Goal: Task Accomplishment & Management: Use online tool/utility

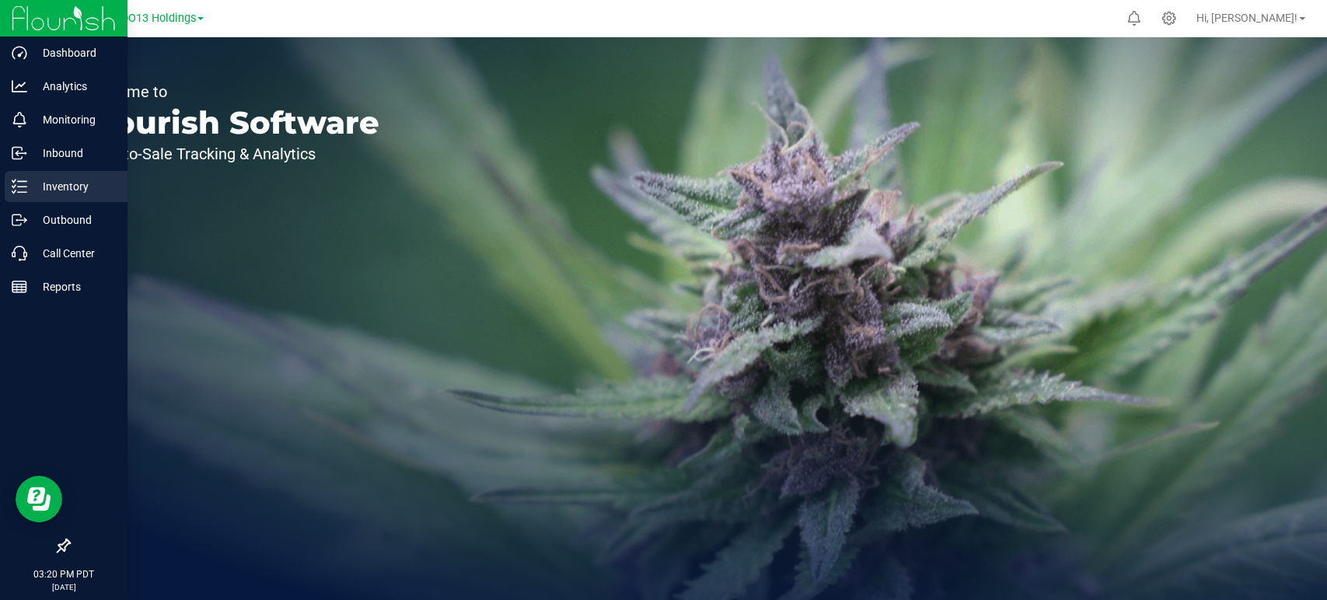
click at [86, 187] on p "Inventory" at bounding box center [73, 186] width 93 height 19
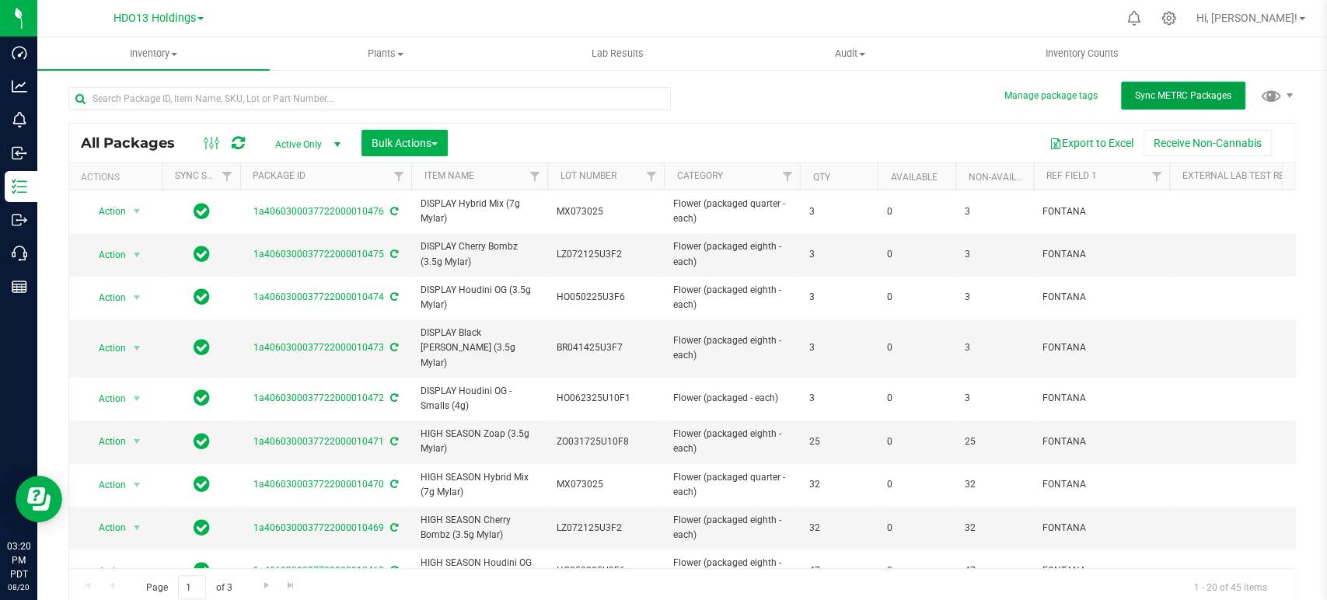
click at [1142, 98] on span "Sync METRC Packages" at bounding box center [1183, 95] width 96 height 11
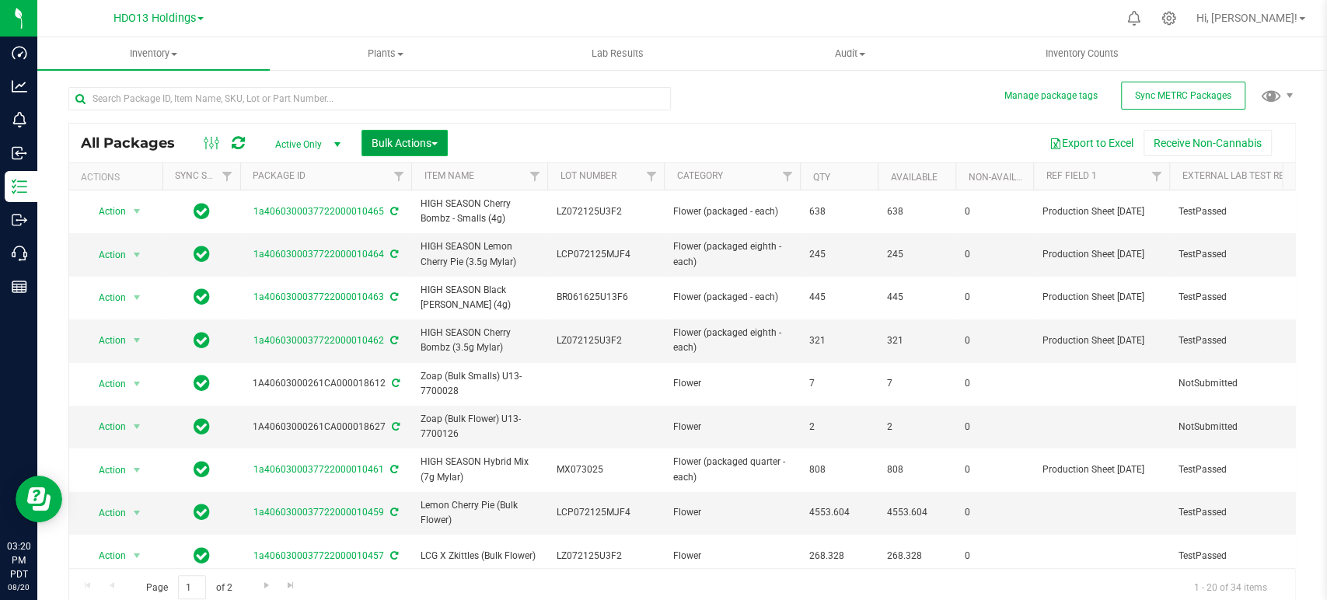
click at [393, 138] on span "Bulk Actions" at bounding box center [405, 143] width 66 height 12
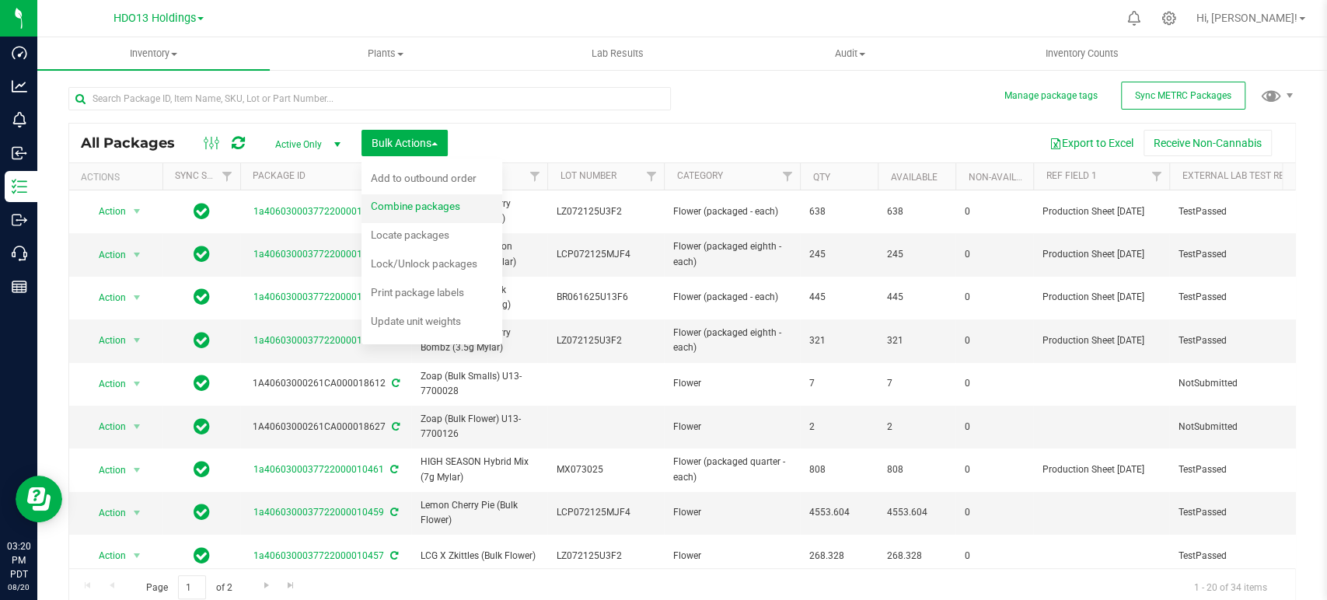
click at [397, 211] on span "Combine packages" at bounding box center [415, 206] width 89 height 12
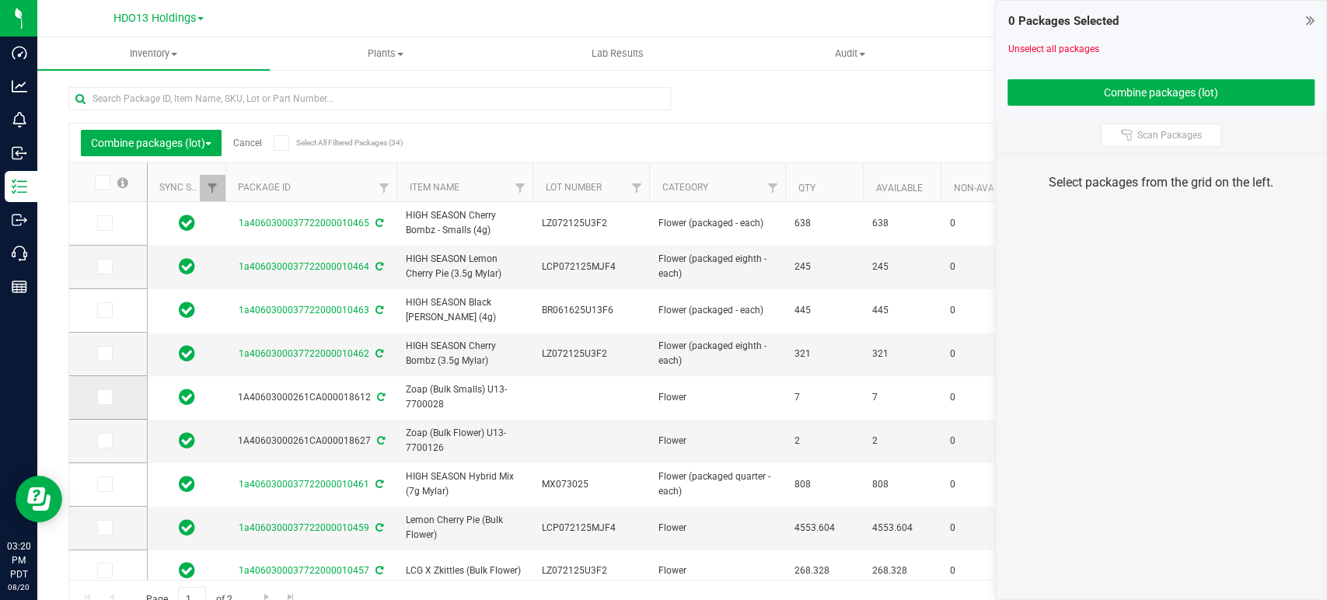
click at [96, 393] on td at bounding box center [108, 398] width 78 height 44
click at [104, 397] on icon at bounding box center [104, 397] width 10 height 0
click at [0, 0] on input "checkbox" at bounding box center [0, 0] width 0 height 0
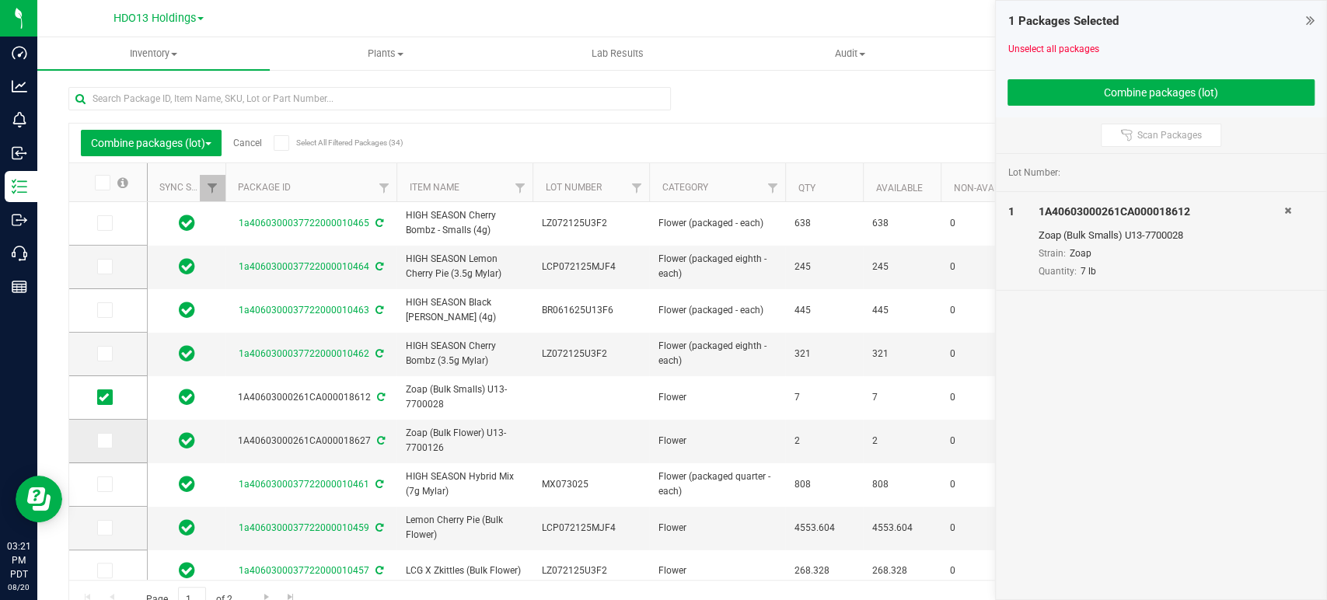
click at [106, 441] on icon at bounding box center [104, 441] width 10 height 0
click at [0, 0] on input "checkbox" at bounding box center [0, 0] width 0 height 0
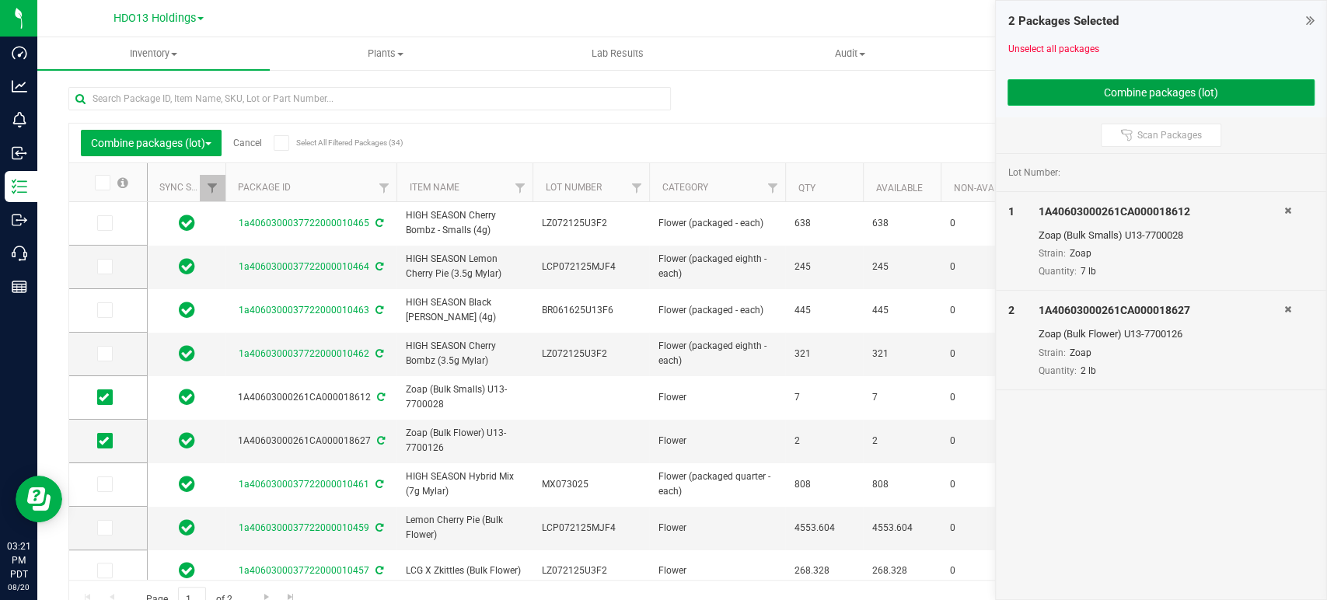
click at [1080, 82] on button "Combine packages (lot)" at bounding box center [1160, 92] width 307 height 26
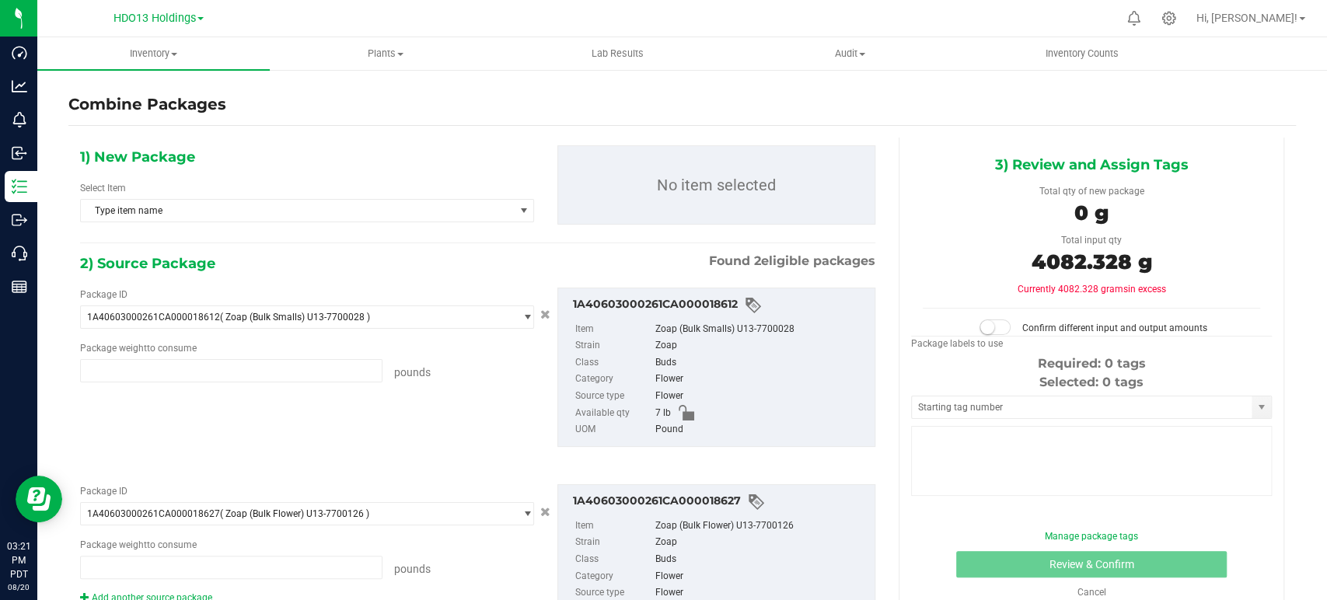
type input "7.0000 lb"
type input "2.0000 lb"
click at [159, 215] on span "Type item name" at bounding box center [297, 211] width 433 height 22
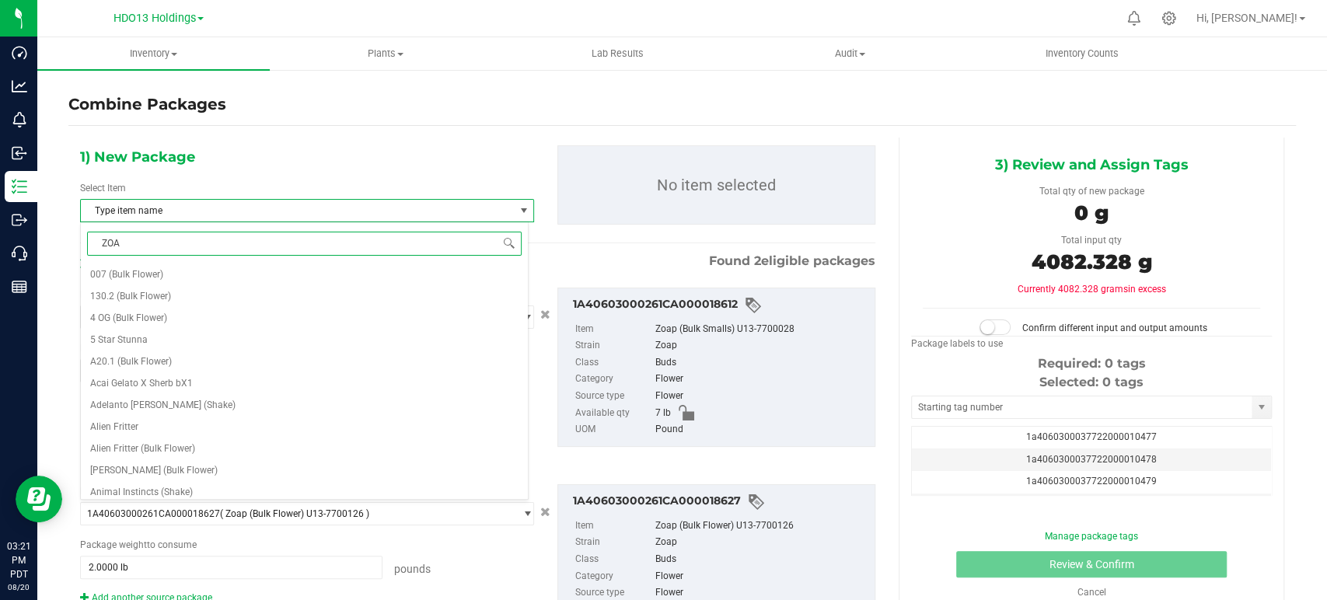
type input "ZOAP"
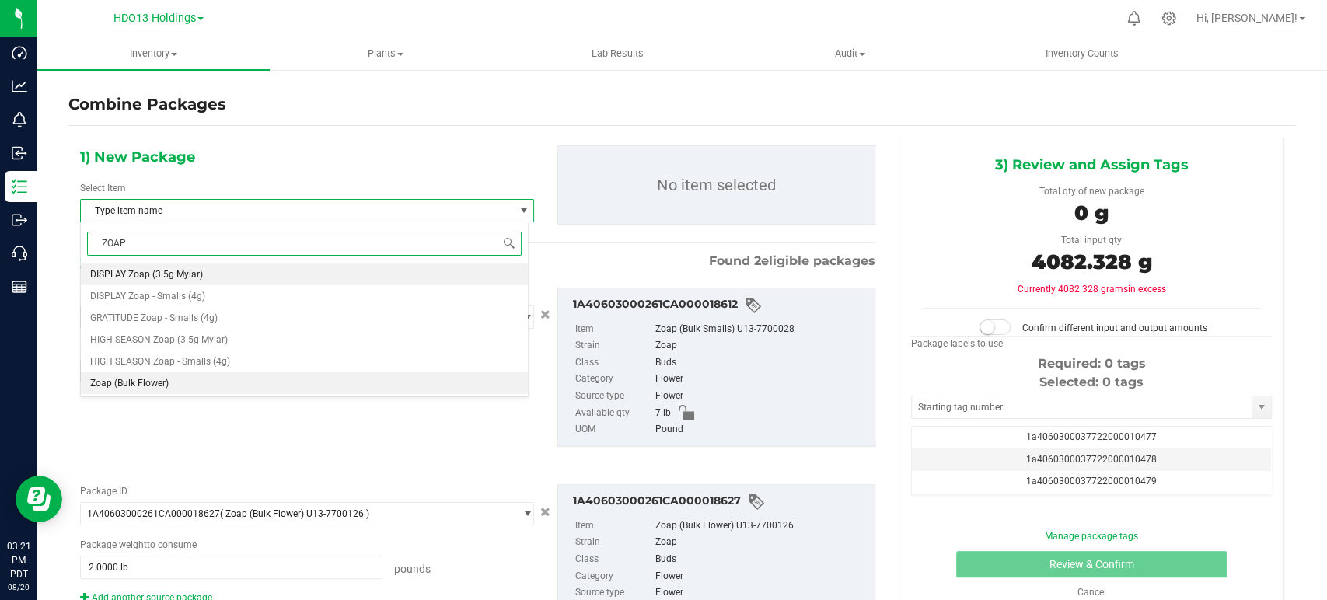
click at [154, 384] on span "Zoap (Bulk Flower)" at bounding box center [129, 383] width 79 height 11
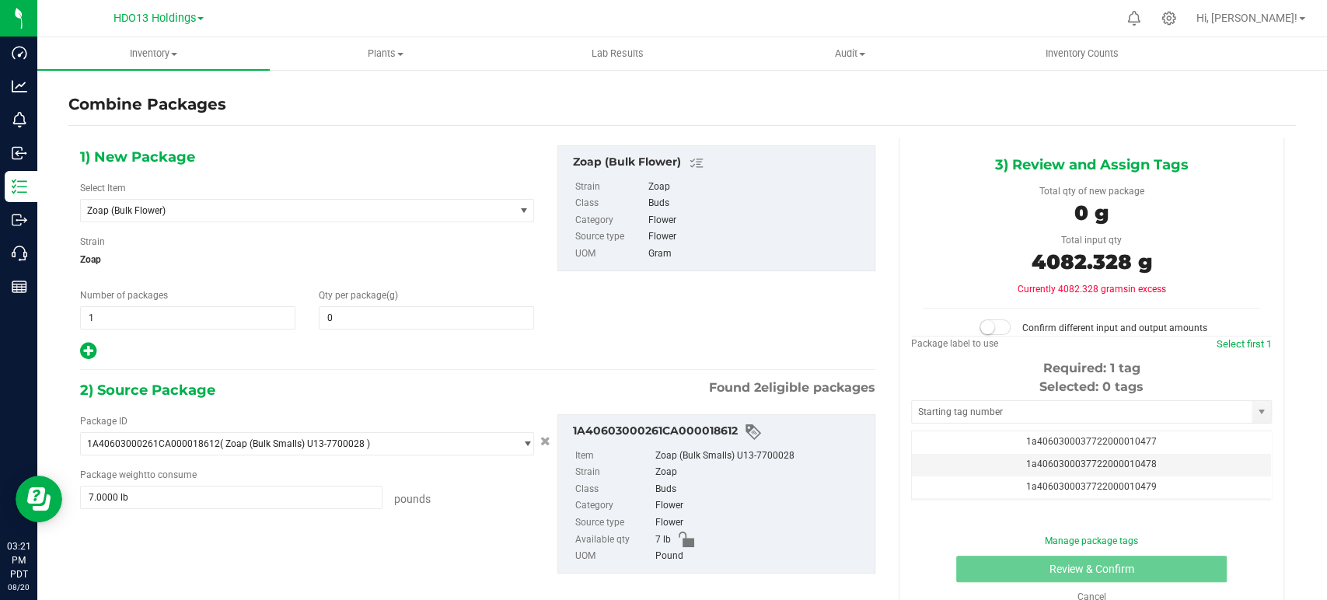
copy span "4082.328"
drag, startPoint x: 1117, startPoint y: 253, endPoint x: 1018, endPoint y: 260, distance: 99.0
click at [1031, 258] on span "4082.328 g" at bounding box center [1091, 262] width 120 height 25
click at [336, 303] on div "Qty per package (g) 0 0" at bounding box center [426, 308] width 239 height 41
click at [296, 322] on div "Number of packages 1 1 Qty per package (g) 0 0" at bounding box center [306, 308] width 477 height 41
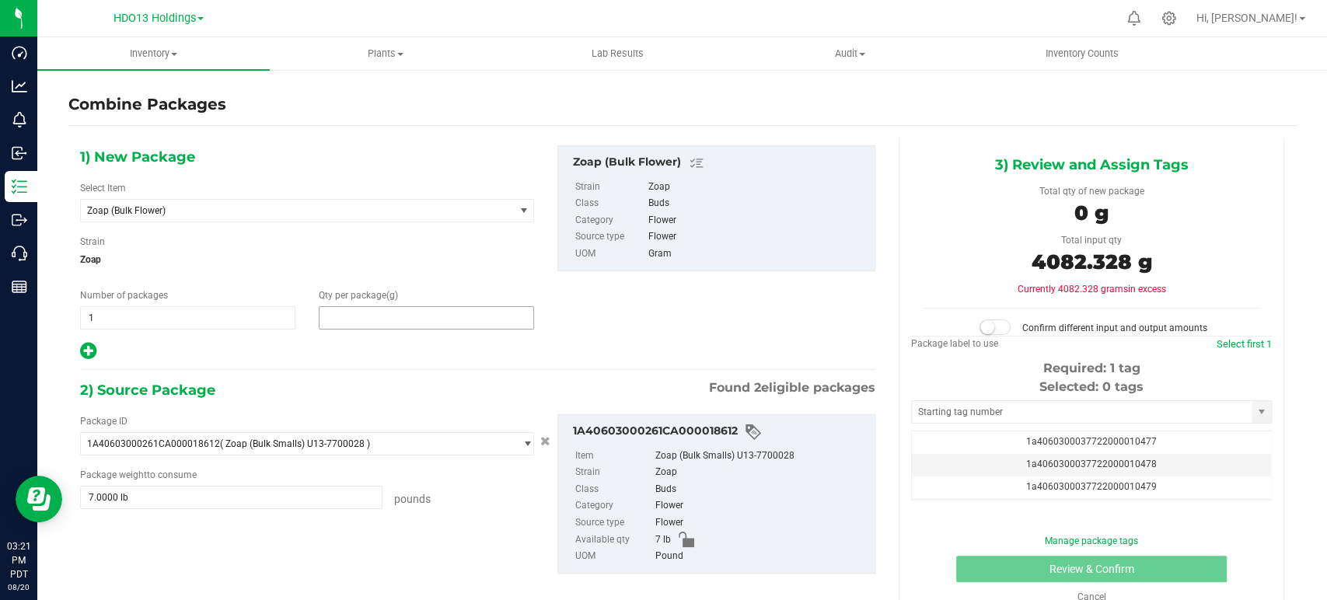
click at [345, 310] on span at bounding box center [426, 317] width 215 height 23
paste input "4082.328"
type input "4082.328"
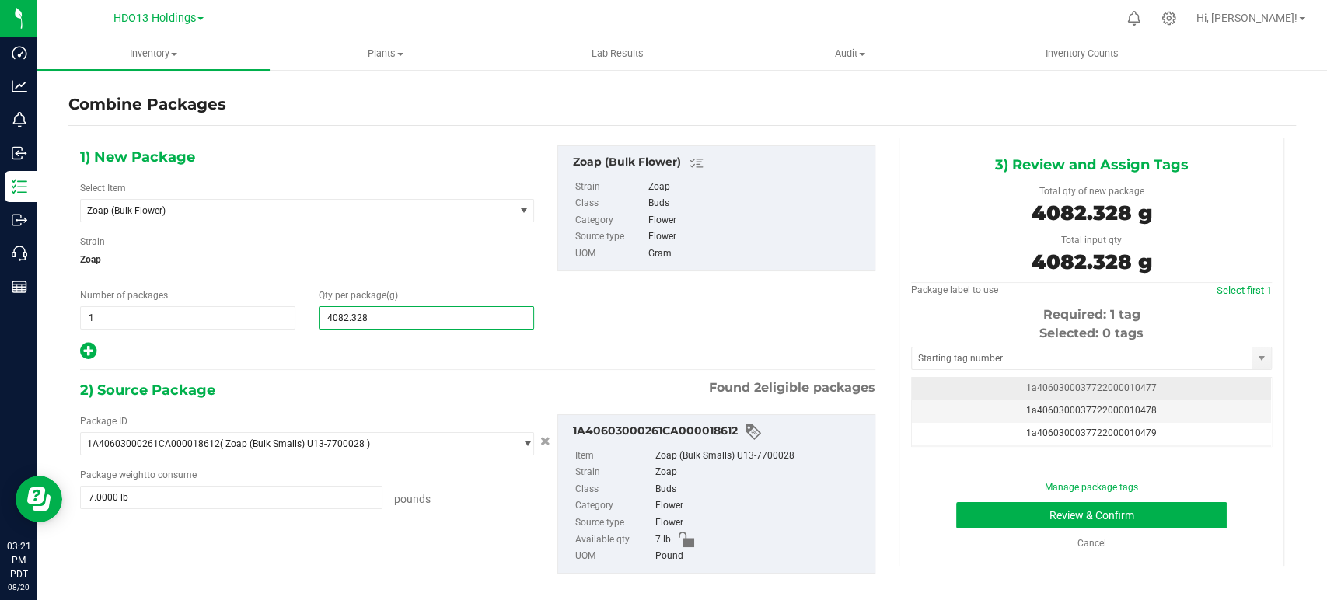
type input "4,082"
click at [1146, 389] on td "1a4060300037722000010477" at bounding box center [1091, 389] width 359 height 23
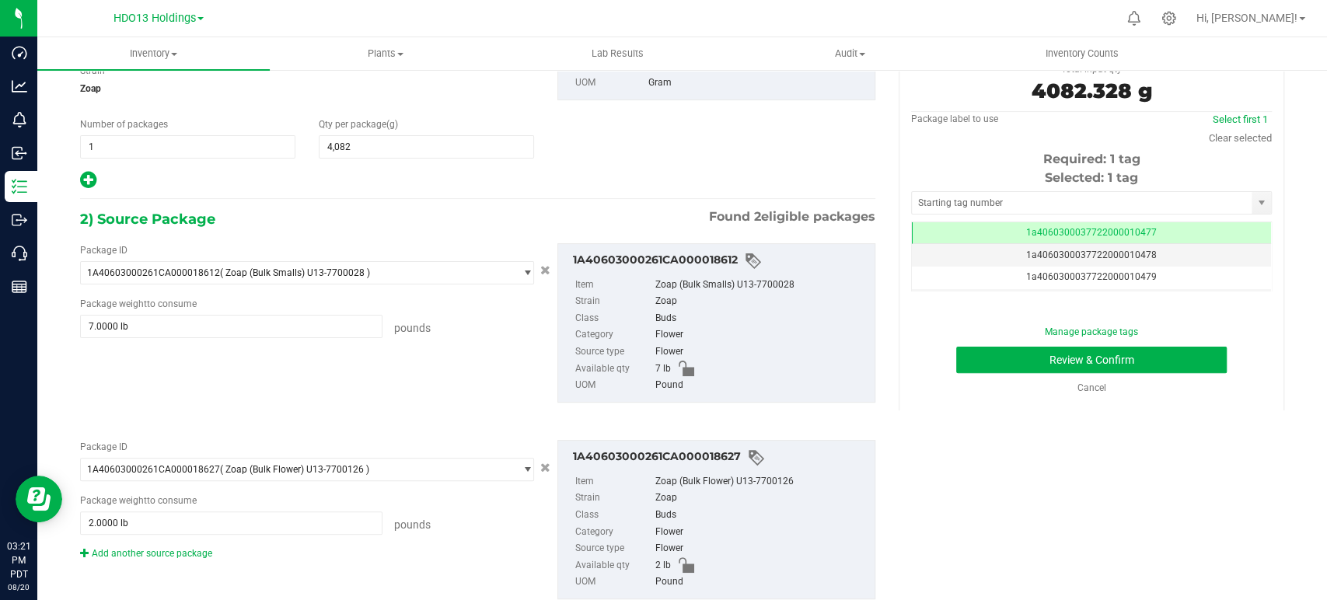
scroll to position [173, 0]
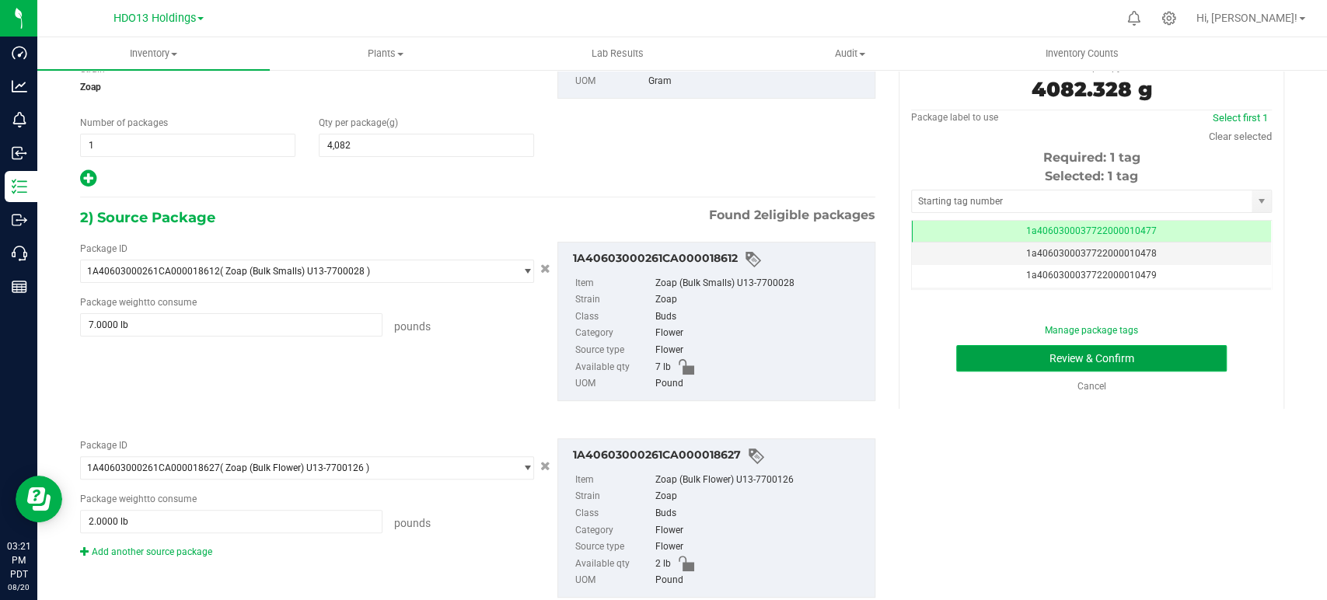
click at [1150, 359] on button "Review & Confirm" at bounding box center [1091, 358] width 270 height 26
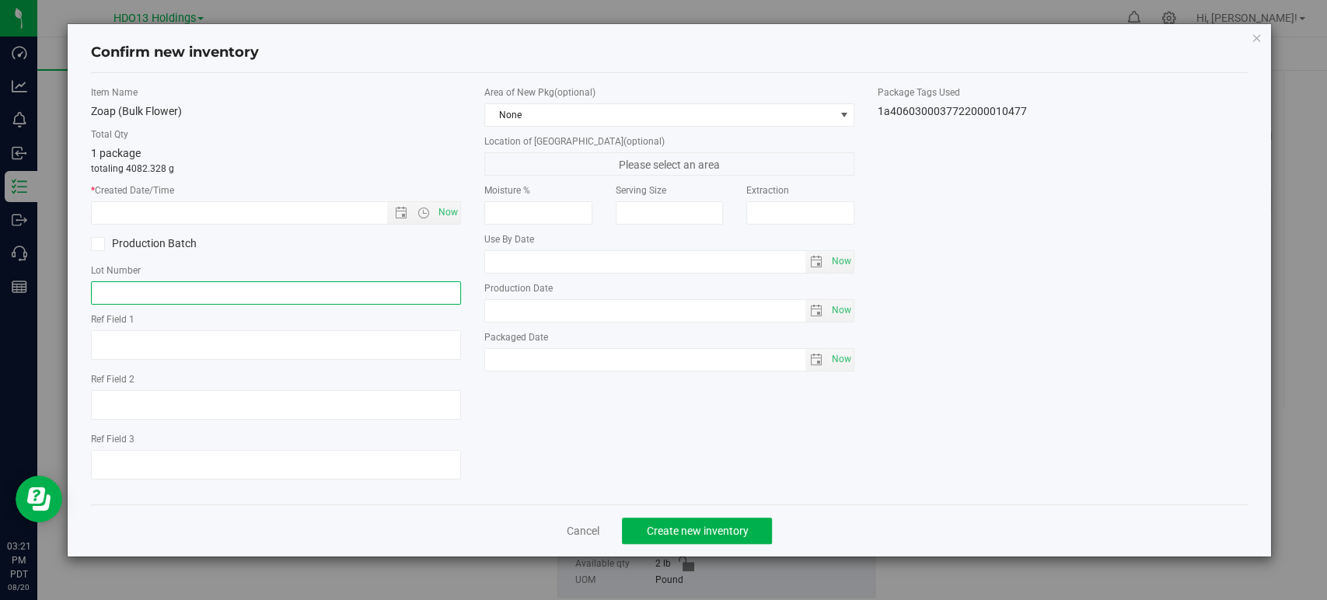
click at [187, 295] on input "text" at bounding box center [276, 292] width 370 height 23
click at [141, 245] on label "Production Batch" at bounding box center [177, 244] width 173 height 16
click at [0, 0] on input "Production Batch" at bounding box center [0, 0] width 0 height 0
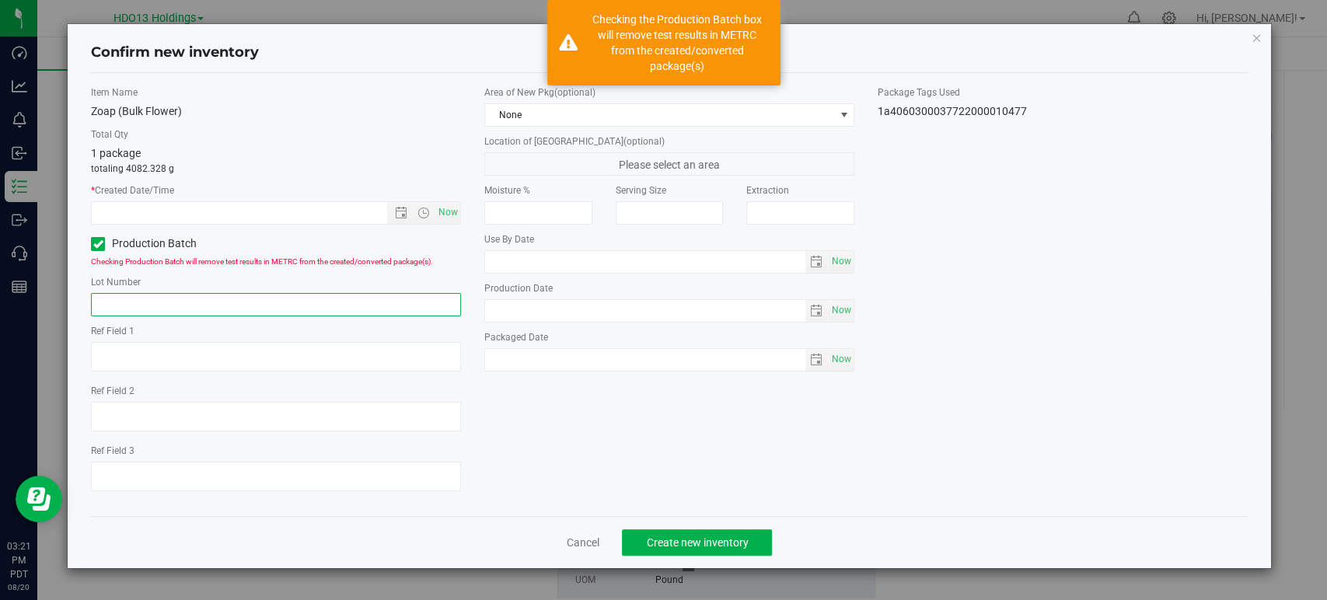
click at [157, 309] on input "text" at bounding box center [276, 304] width 370 height 23
click at [156, 308] on input "text" at bounding box center [276, 304] width 370 height 23
click at [156, 308] on input "Z" at bounding box center [276, 304] width 370 height 23
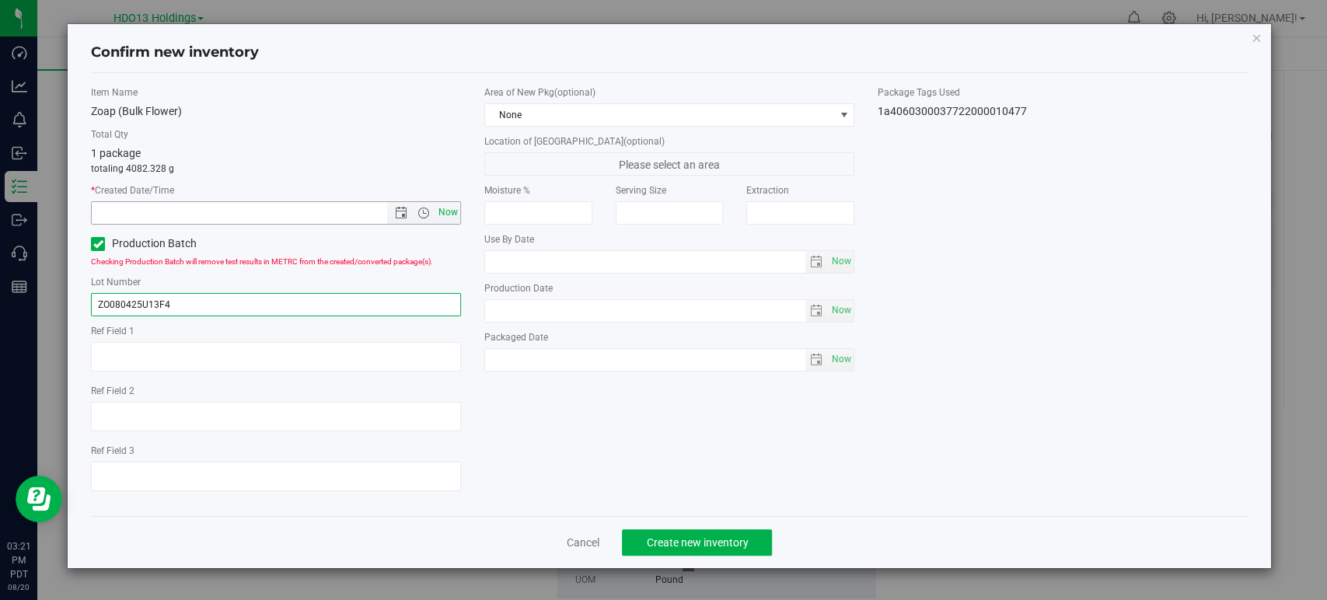
type input "ZO080425U13F4"
click at [456, 204] on span "Now" at bounding box center [448, 212] width 26 height 23
type input "[DATE] 3:21 PM"
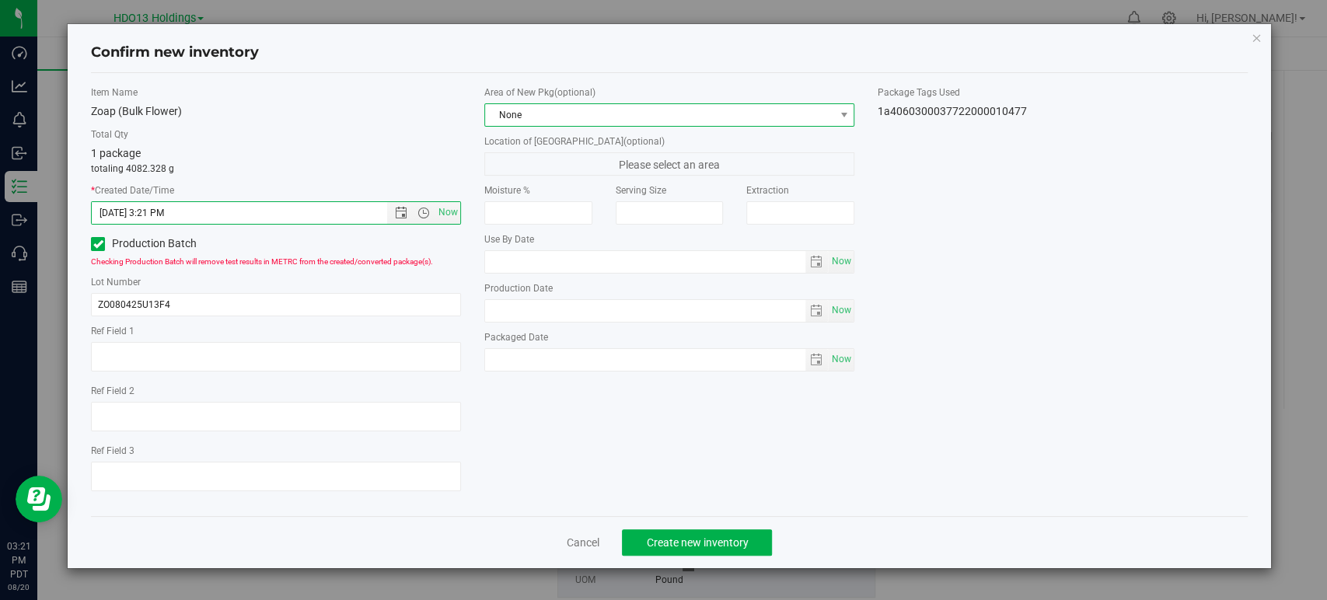
click at [496, 125] on span "None" at bounding box center [669, 114] width 370 height 23
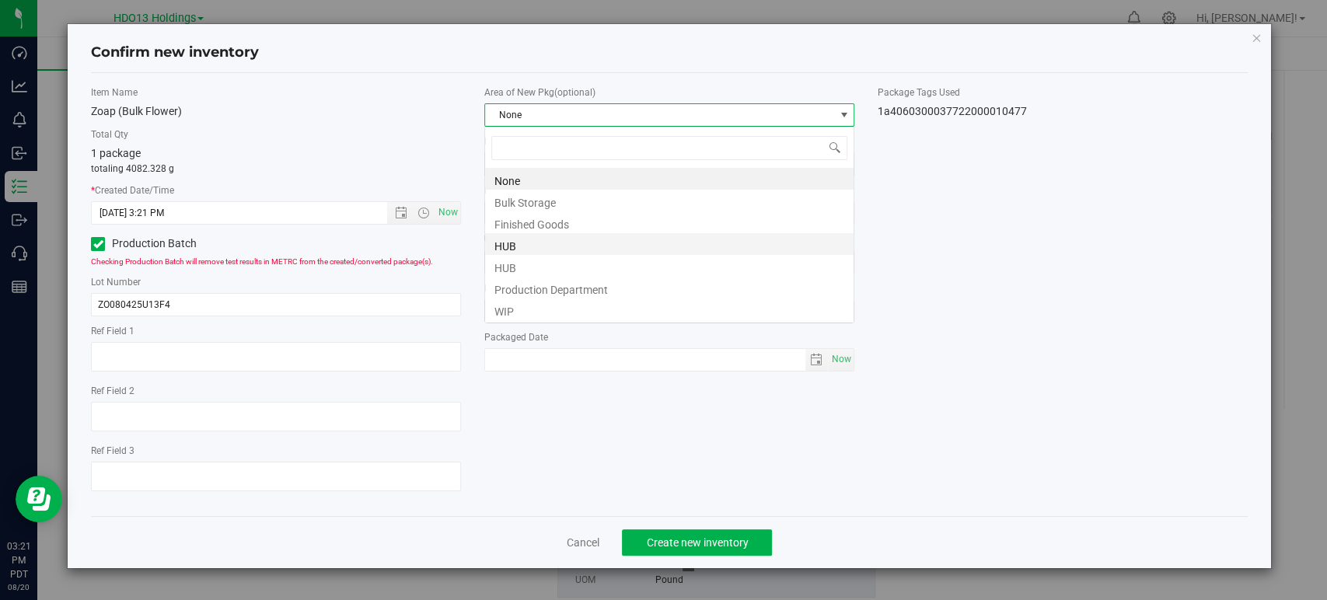
scroll to position [77705, 77359]
click at [516, 307] on li "WIP" at bounding box center [669, 309] width 368 height 22
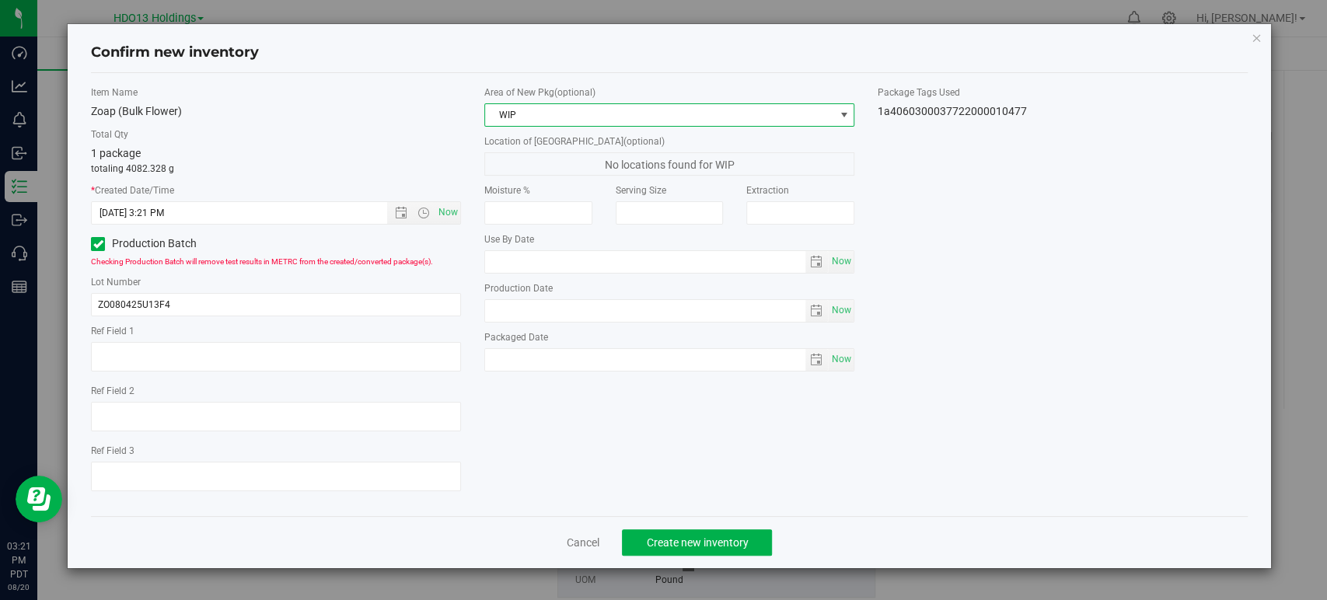
click at [1063, 291] on div "Item Name Zoap (Bulk Flower) Total Qty 1 package totaling 4082.328 g * Created …" at bounding box center [669, 295] width 1180 height 418
click at [649, 550] on button "Create new inventory" at bounding box center [697, 542] width 150 height 26
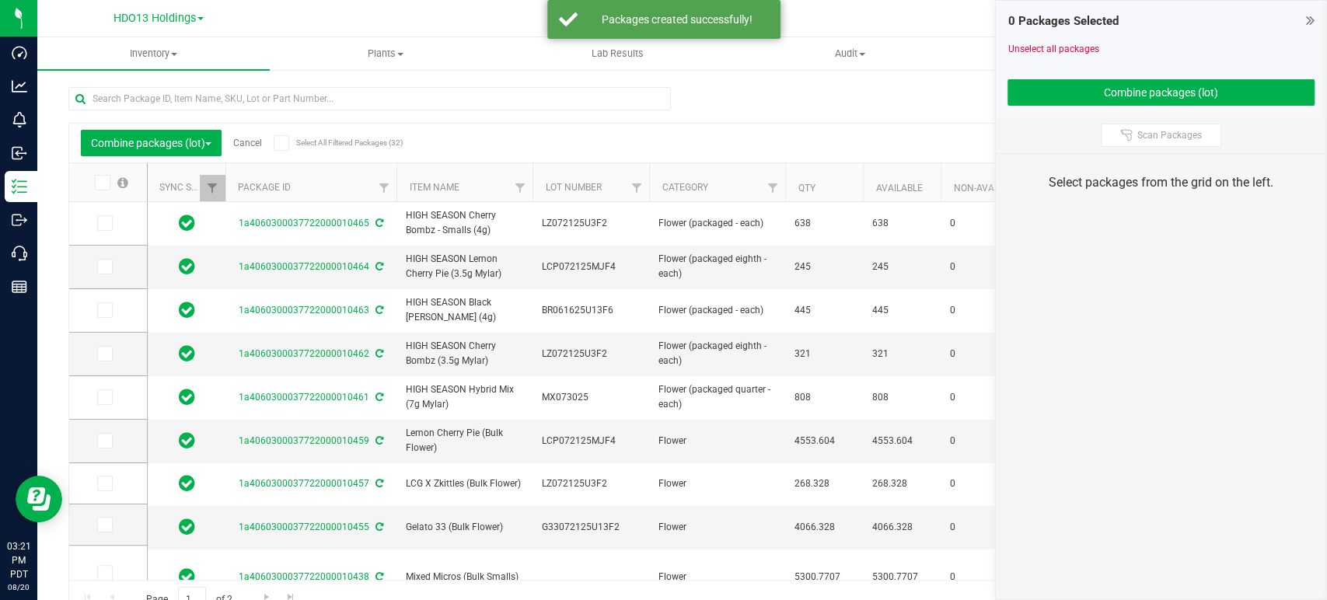
click at [232, 141] on span "Cancel" at bounding box center [242, 143] width 40 height 11
click at [240, 138] on link "Cancel" at bounding box center [247, 143] width 29 height 11
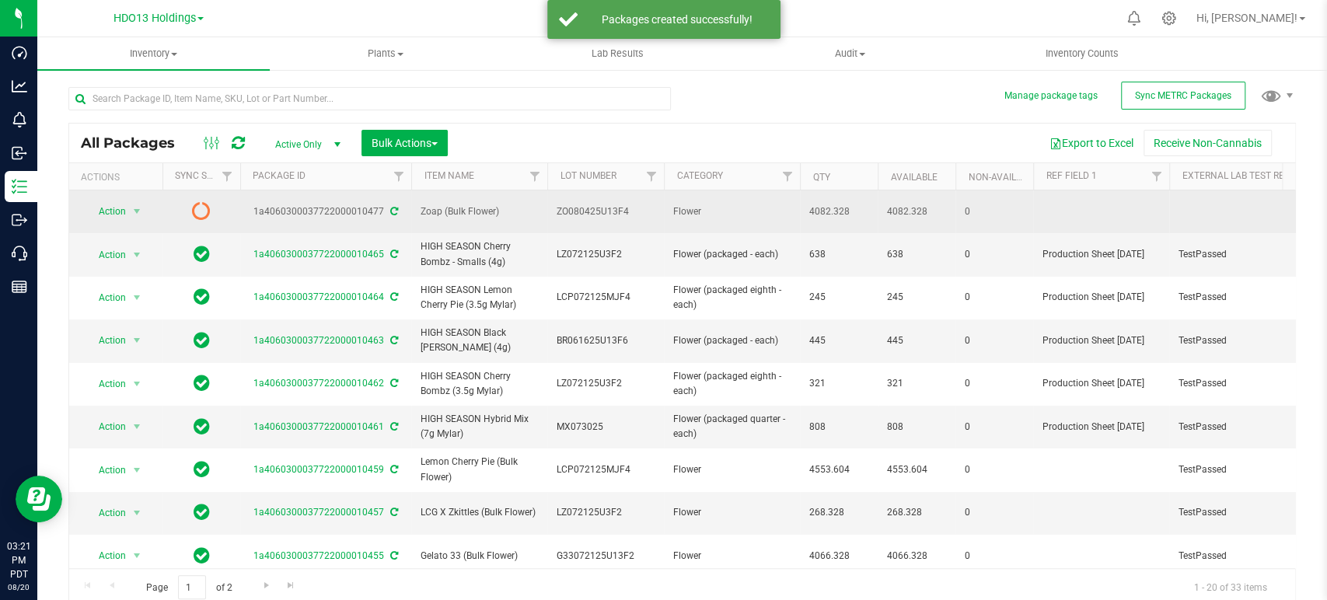
click at [396, 210] on div "1a4060300037722000010477" at bounding box center [326, 211] width 176 height 15
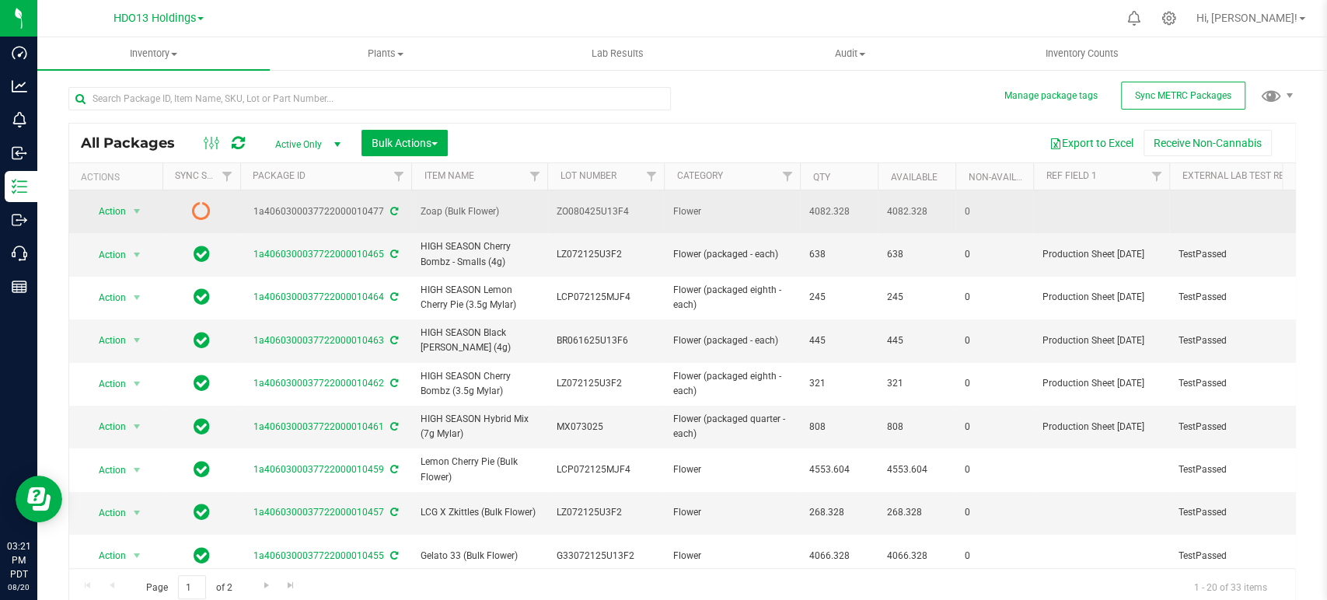
drag, startPoint x: 391, startPoint y: 204, endPoint x: 399, endPoint y: 204, distance: 7.8
click at [390, 207] on icon at bounding box center [394, 211] width 8 height 9
drag, startPoint x: 441, startPoint y: 211, endPoint x: 417, endPoint y: 211, distance: 24.1
click at [417, 211] on td "Zoap (Bulk Flower)" at bounding box center [479, 211] width 136 height 43
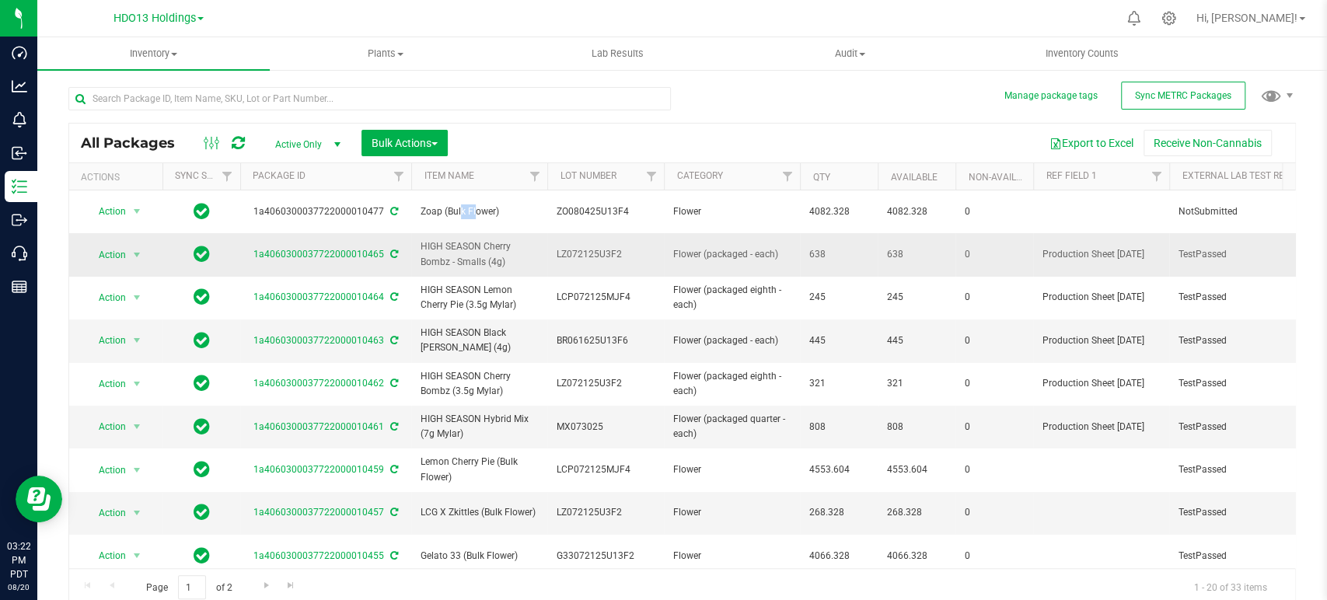
copy span "Zoap"
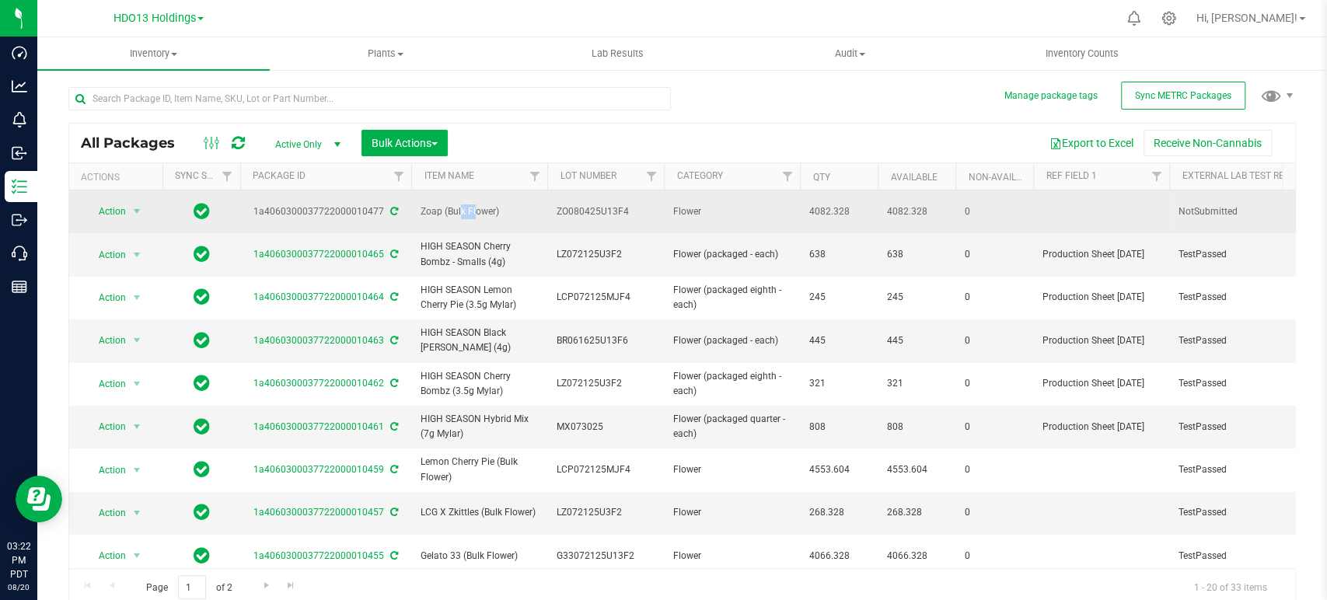
click at [626, 211] on span "ZO080425U13F4" at bounding box center [606, 211] width 98 height 15
drag, startPoint x: 630, startPoint y: 211, endPoint x: 499, endPoint y: 201, distance: 131.7
drag, startPoint x: 381, startPoint y: 211, endPoint x: 239, endPoint y: 211, distance: 142.2
click at [240, 211] on div "1a4060300037722000010477" at bounding box center [326, 211] width 176 height 15
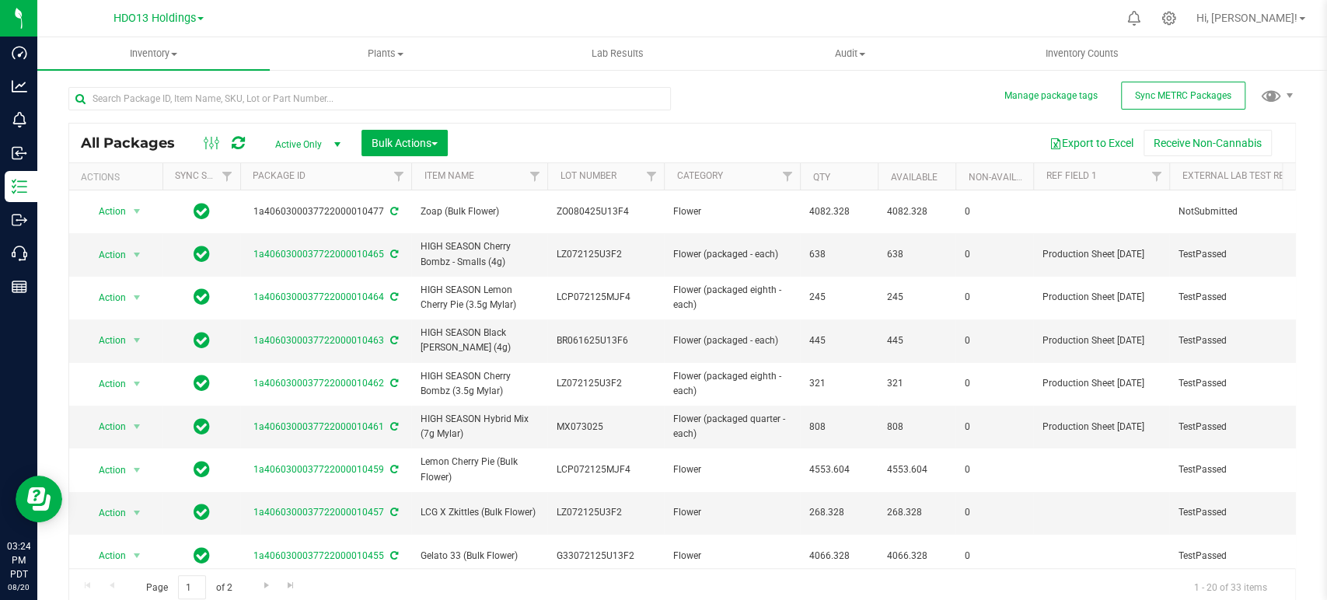
click at [808, 112] on div "All Packages Active Only Active Only Lab Samples Locked All External Internal B…" at bounding box center [681, 339] width 1227 height 534
click at [729, 139] on div "Export to Excel Receive Non-Cannabis" at bounding box center [871, 143] width 824 height 26
click at [780, 96] on div "All Packages Active Only Active Only Lab Samples Locked All External Internal B…" at bounding box center [681, 339] width 1227 height 534
